Goal: Transaction & Acquisition: Purchase product/service

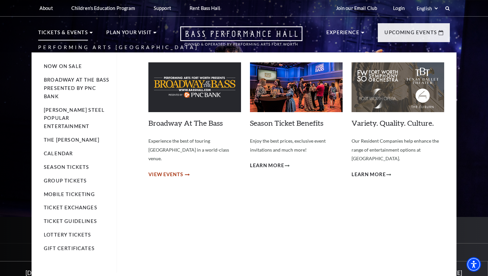
click at [163, 170] on span "View Events" at bounding box center [165, 174] width 35 height 8
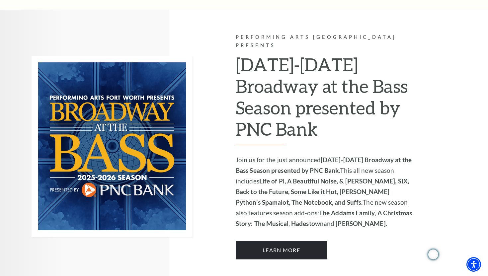
scroll to position [398, 0]
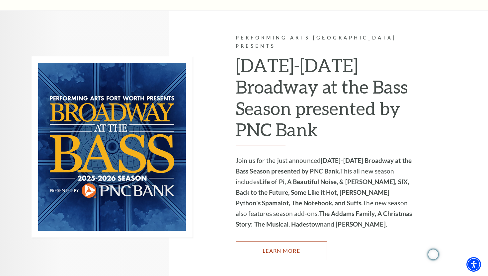
click at [280, 241] on link "Learn More" at bounding box center [281, 250] width 91 height 19
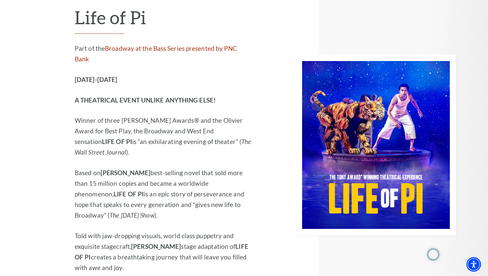
scroll to position [846, 0]
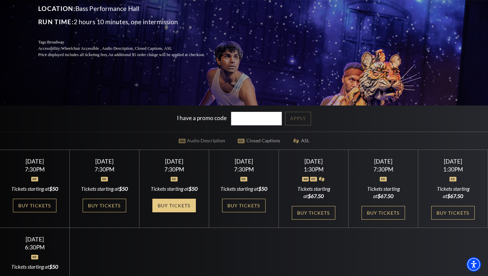
scroll to position [117, 0]
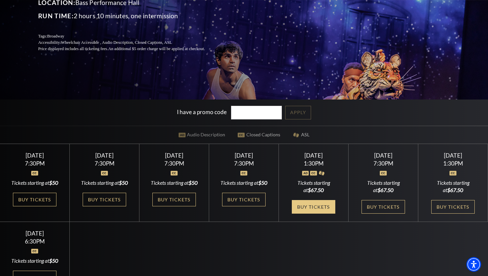
click at [317, 214] on link "Buy Tickets" at bounding box center [313, 207] width 43 height 14
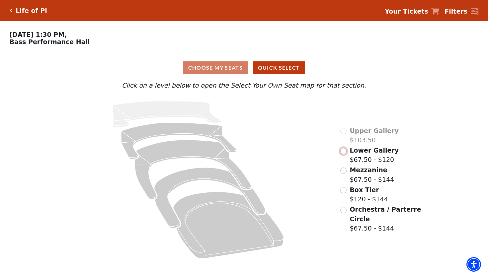
click at [344, 152] on input "Lower Gallery$67.50 - $120\a" at bounding box center [343, 151] width 6 height 6
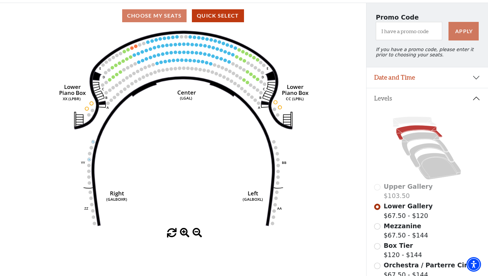
scroll to position [67, 0]
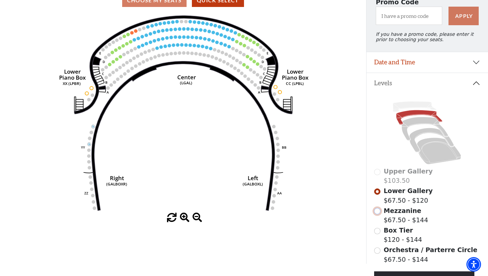
click at [379, 211] on input "Mezzanine$67.50 - $144\a" at bounding box center [377, 211] width 6 height 6
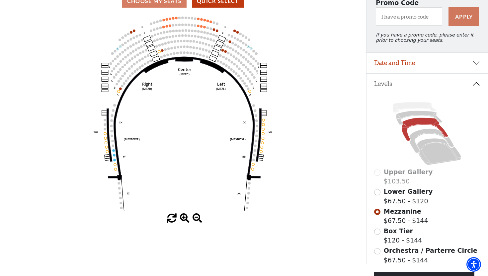
scroll to position [72, 0]
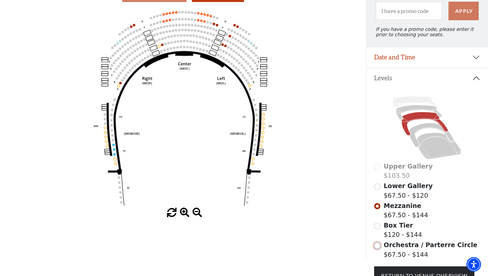
click at [378, 246] on input "Orchestra / Parterre Circle$67.50 - $144\a" at bounding box center [377, 245] width 6 height 6
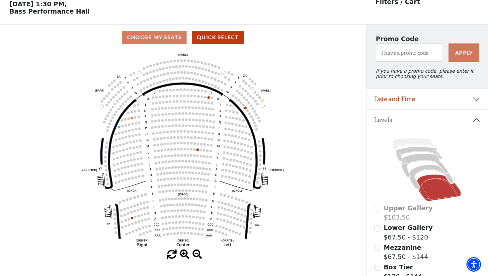
scroll to position [130, 0]
